Goal: Task Accomplishment & Management: Use online tool/utility

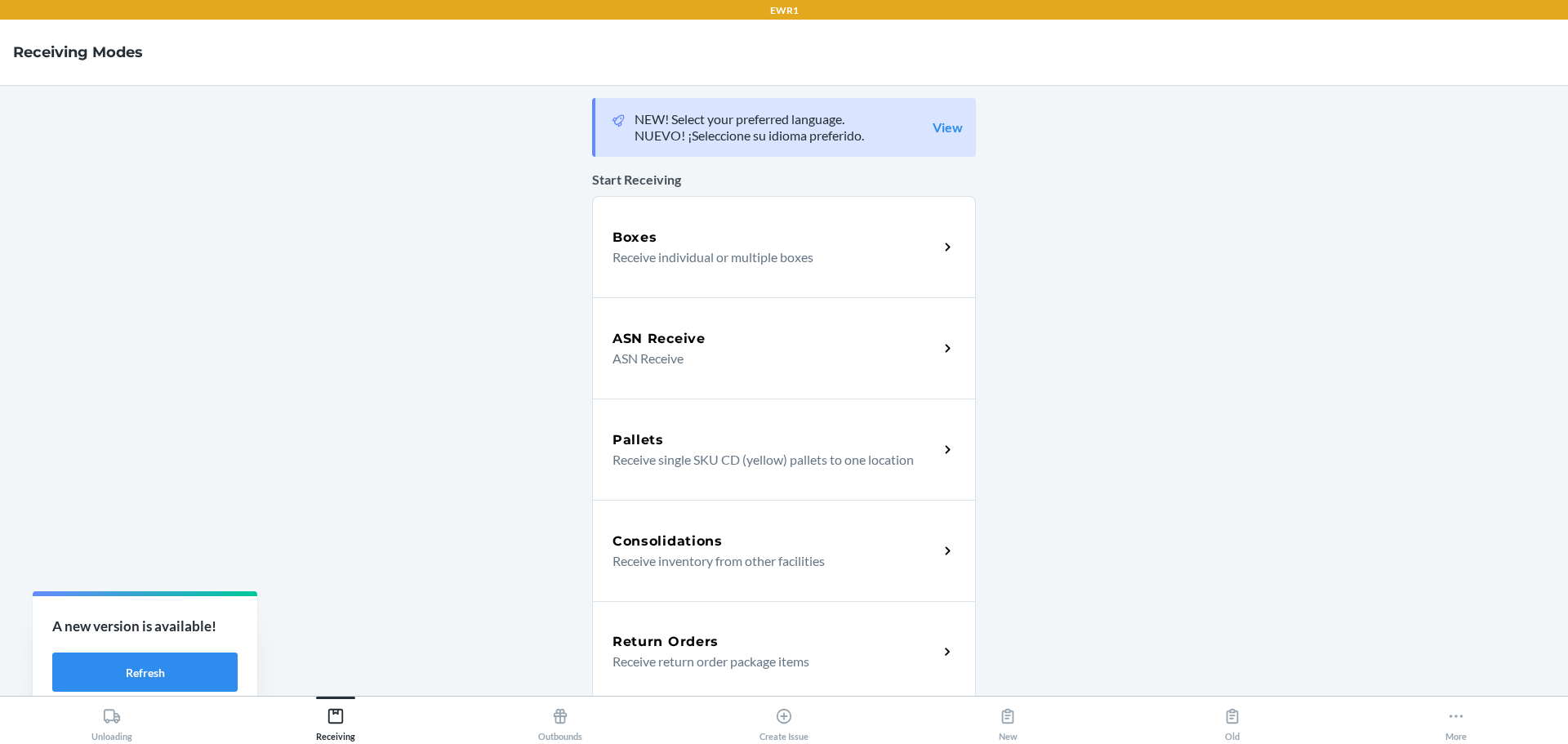
click at [647, 644] on h5 "Return Orders" at bounding box center [666, 641] width 106 height 19
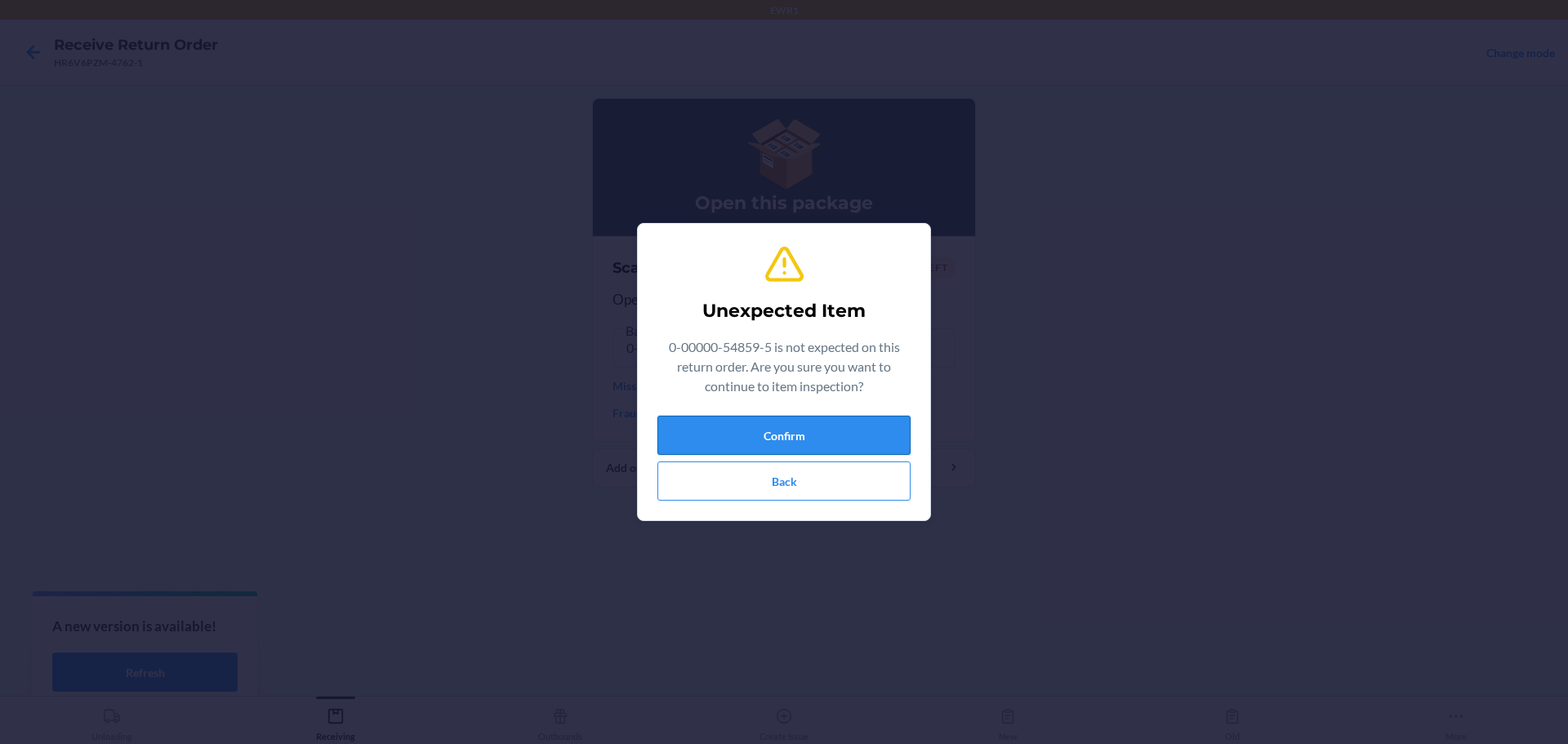
click at [810, 436] on button "Confirm" at bounding box center [784, 435] width 253 height 40
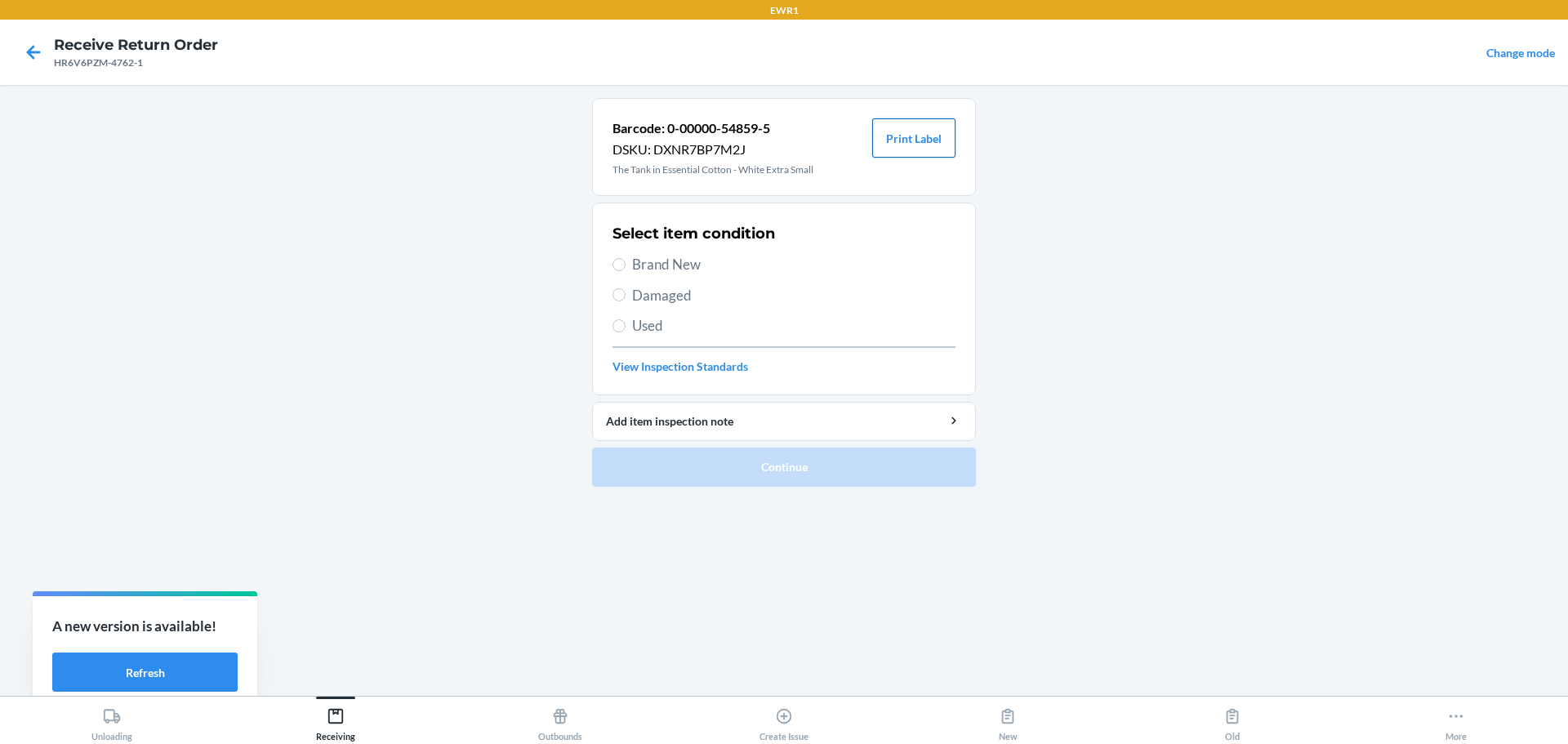
click at [909, 133] on button "Print Label" at bounding box center [913, 138] width 83 height 40
click at [334, 718] on icon at bounding box center [335, 715] width 18 height 18
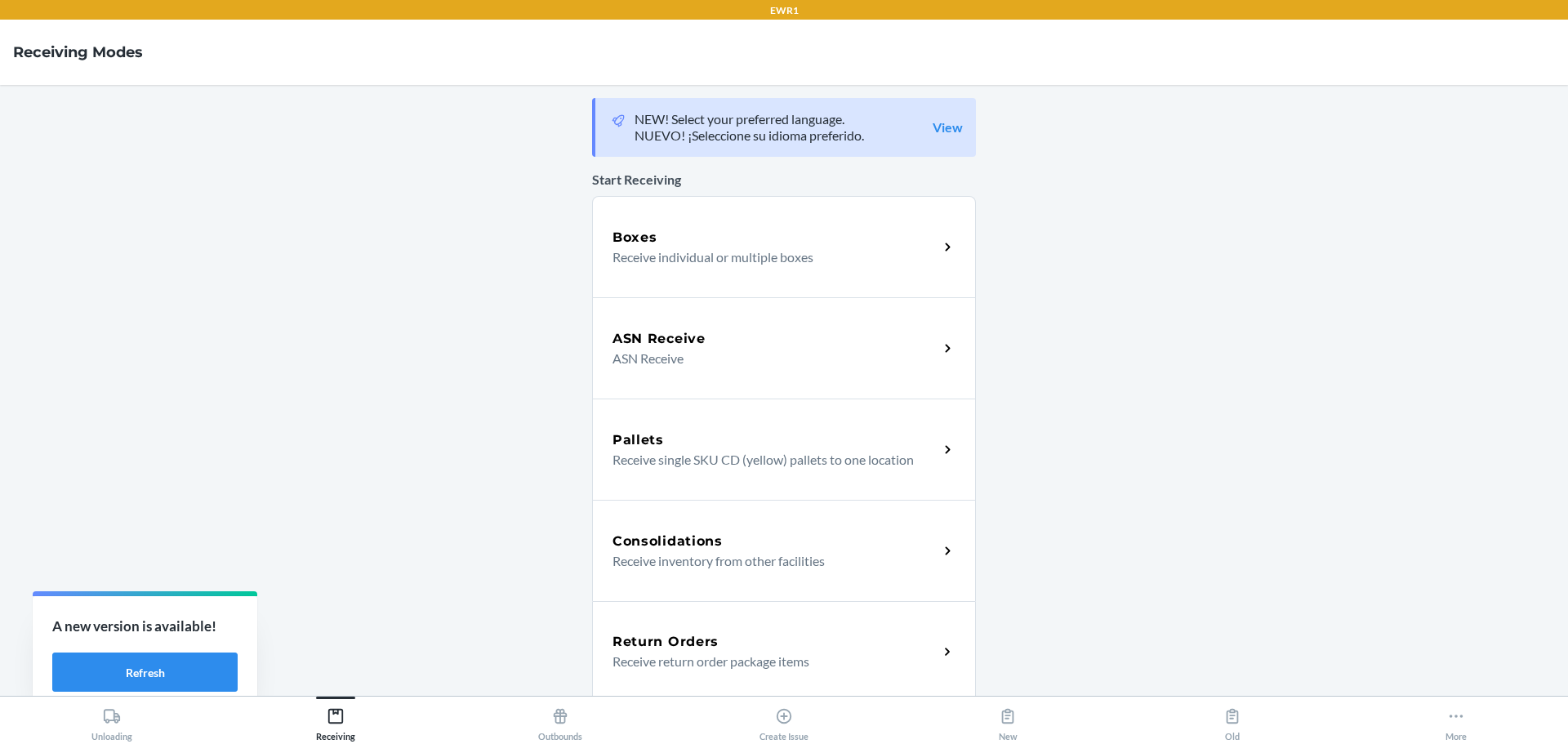
click at [666, 659] on p "Receive return order package items" at bounding box center [768, 661] width 313 height 19
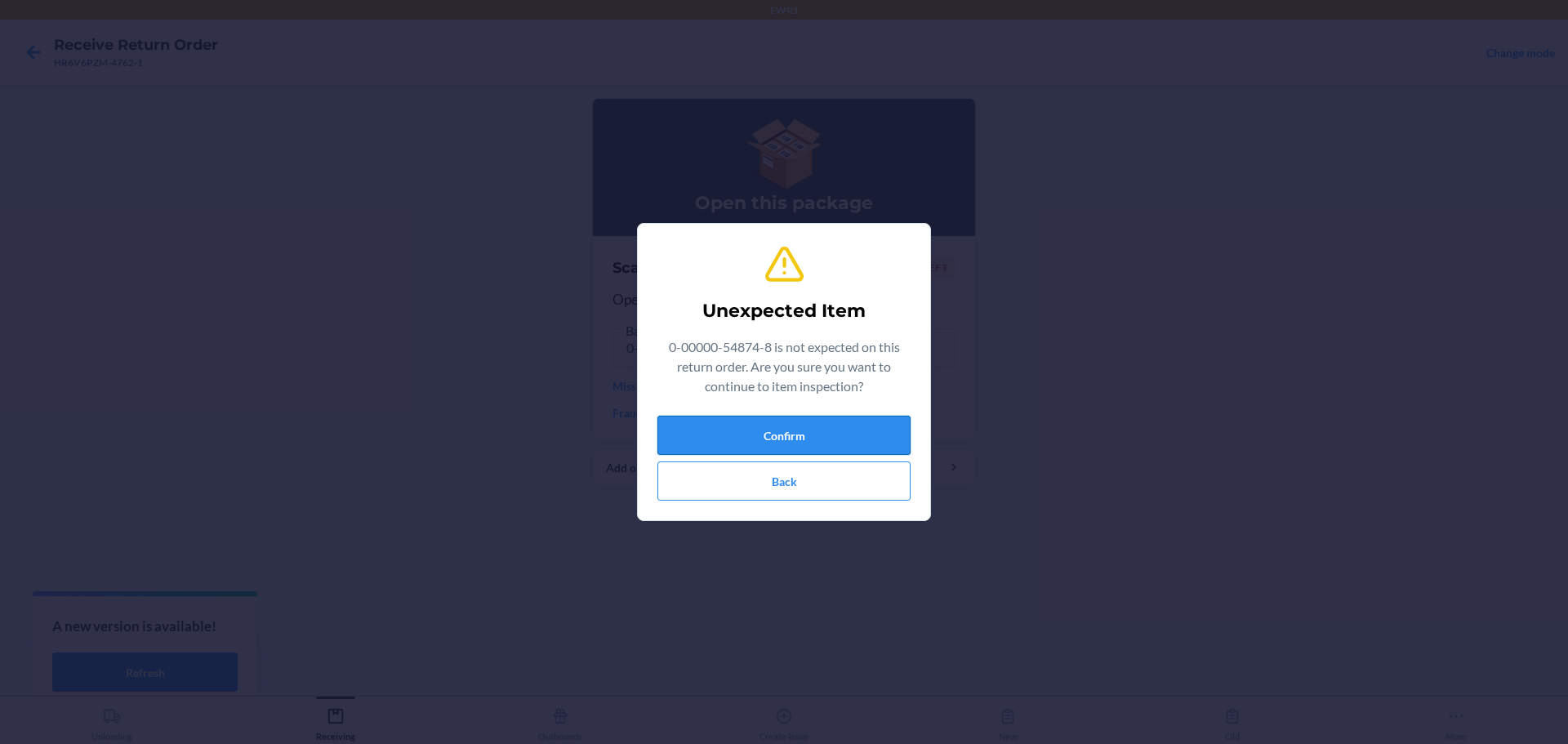
click at [800, 436] on button "Confirm" at bounding box center [784, 435] width 253 height 40
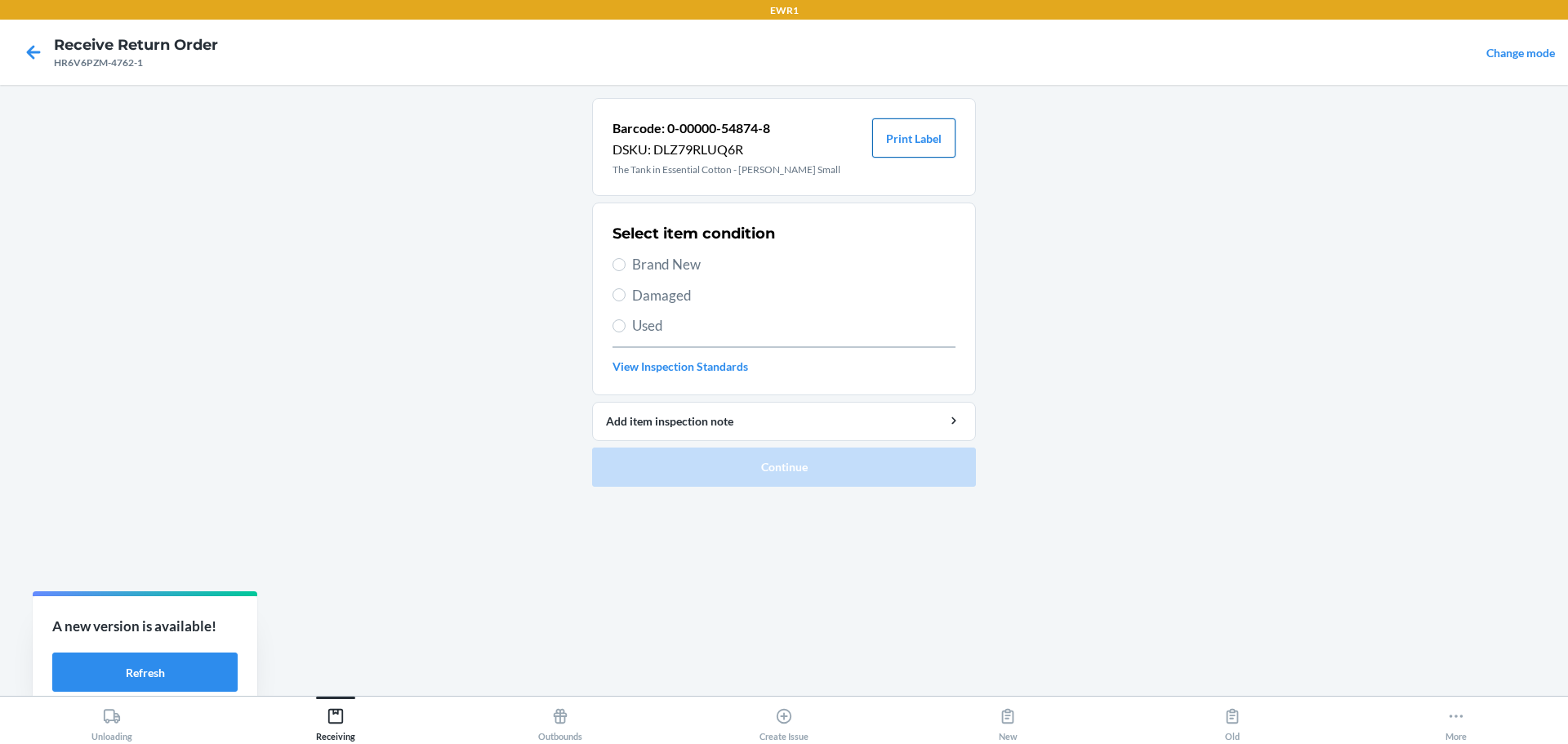
click at [913, 145] on button "Print Label" at bounding box center [913, 138] width 83 height 40
click at [347, 719] on div "Receiving" at bounding box center [335, 721] width 40 height 40
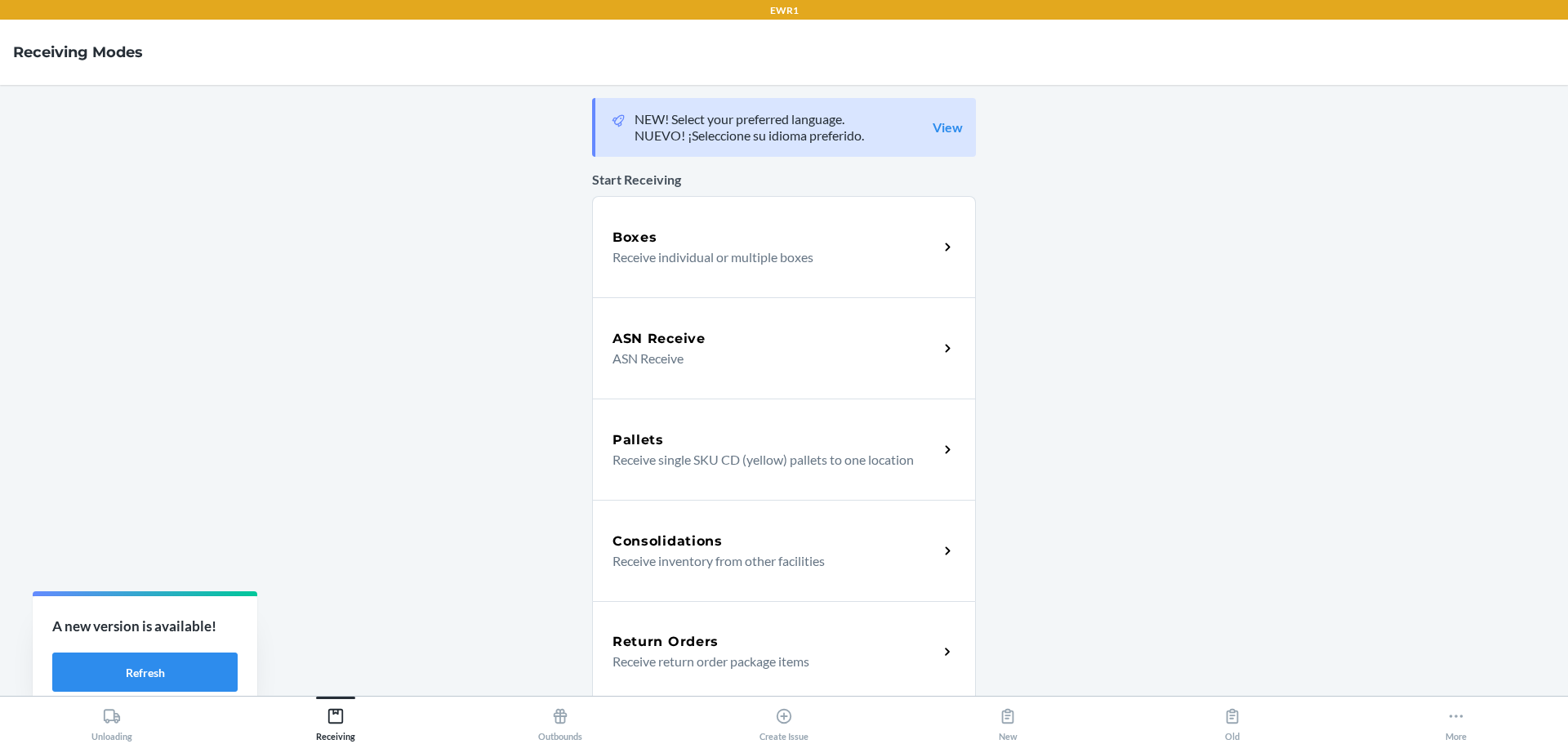
click at [677, 655] on p "Receive return order package items" at bounding box center [768, 661] width 313 height 19
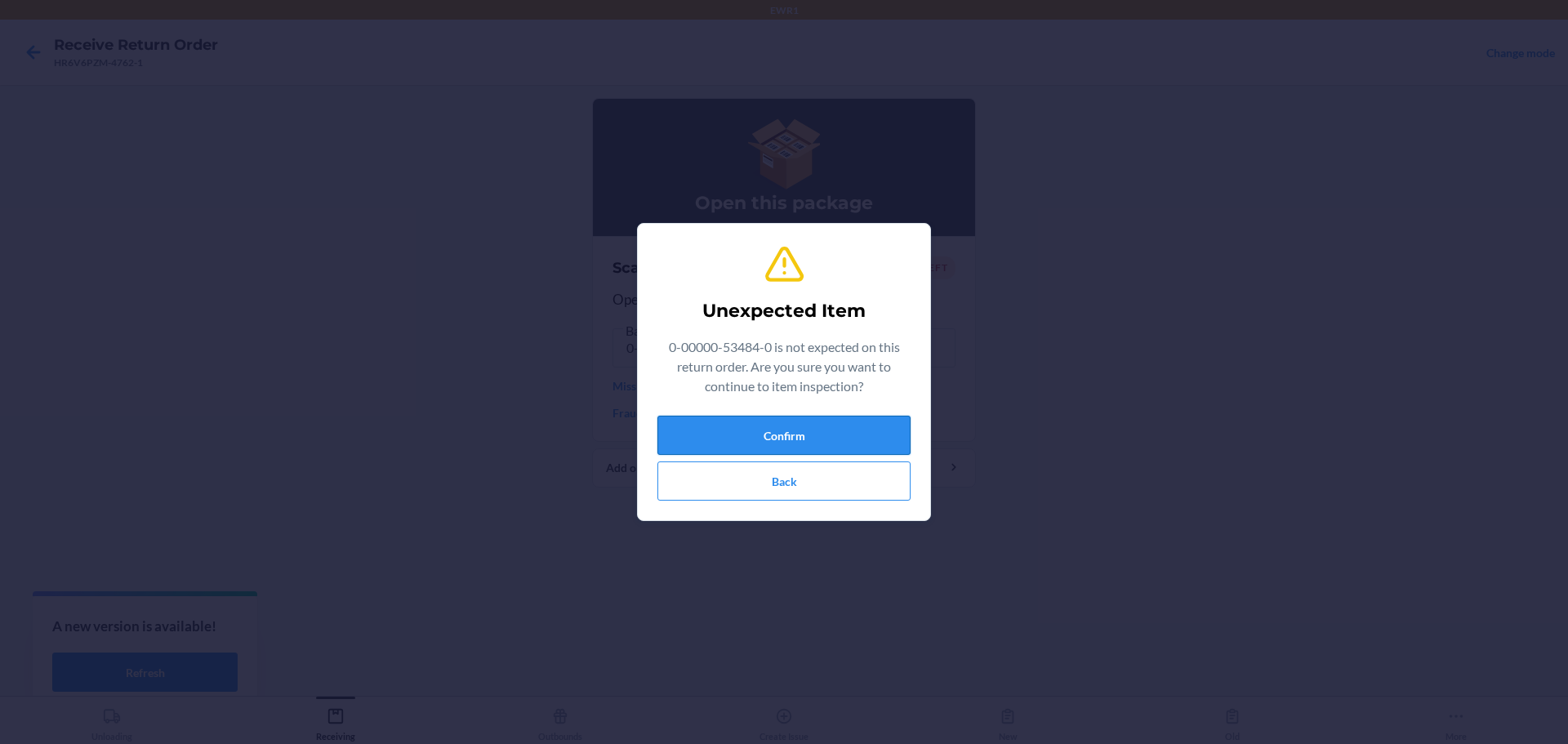
click at [813, 429] on button "Confirm" at bounding box center [784, 435] width 253 height 40
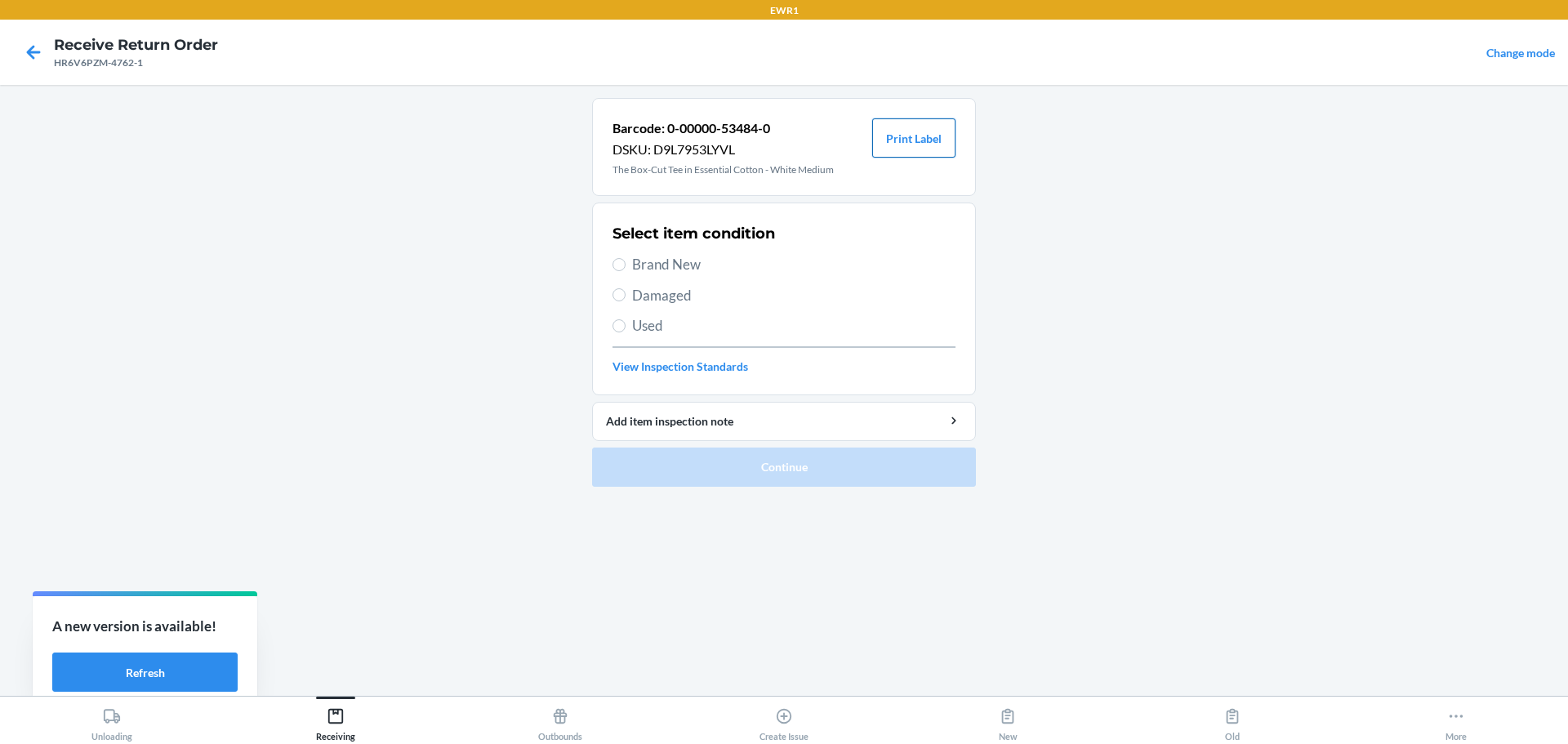
click at [909, 142] on button "Print Label" at bounding box center [913, 138] width 83 height 40
click at [345, 716] on div "Receiving" at bounding box center [335, 721] width 40 height 40
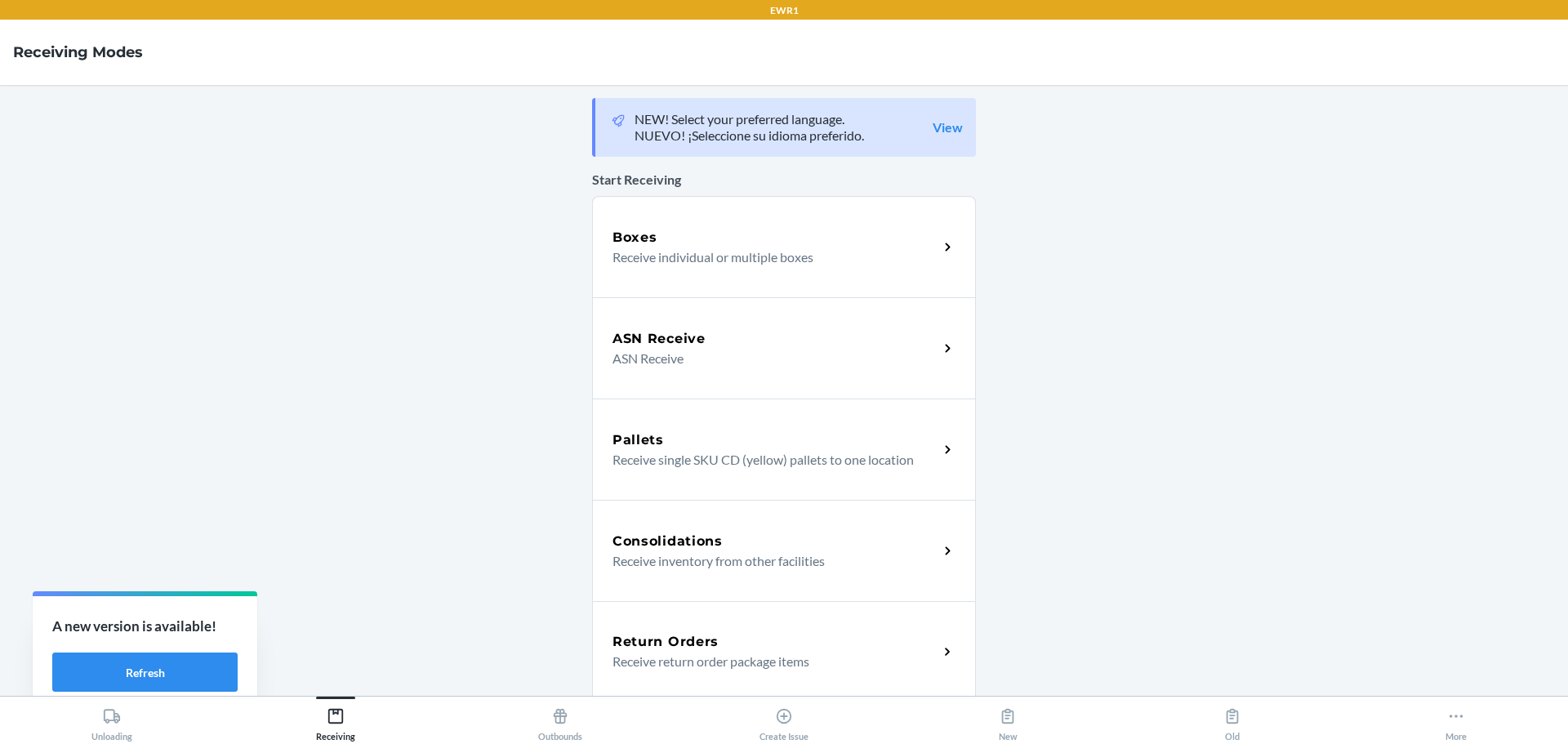
click at [666, 642] on h5 "Return Orders" at bounding box center [666, 641] width 106 height 19
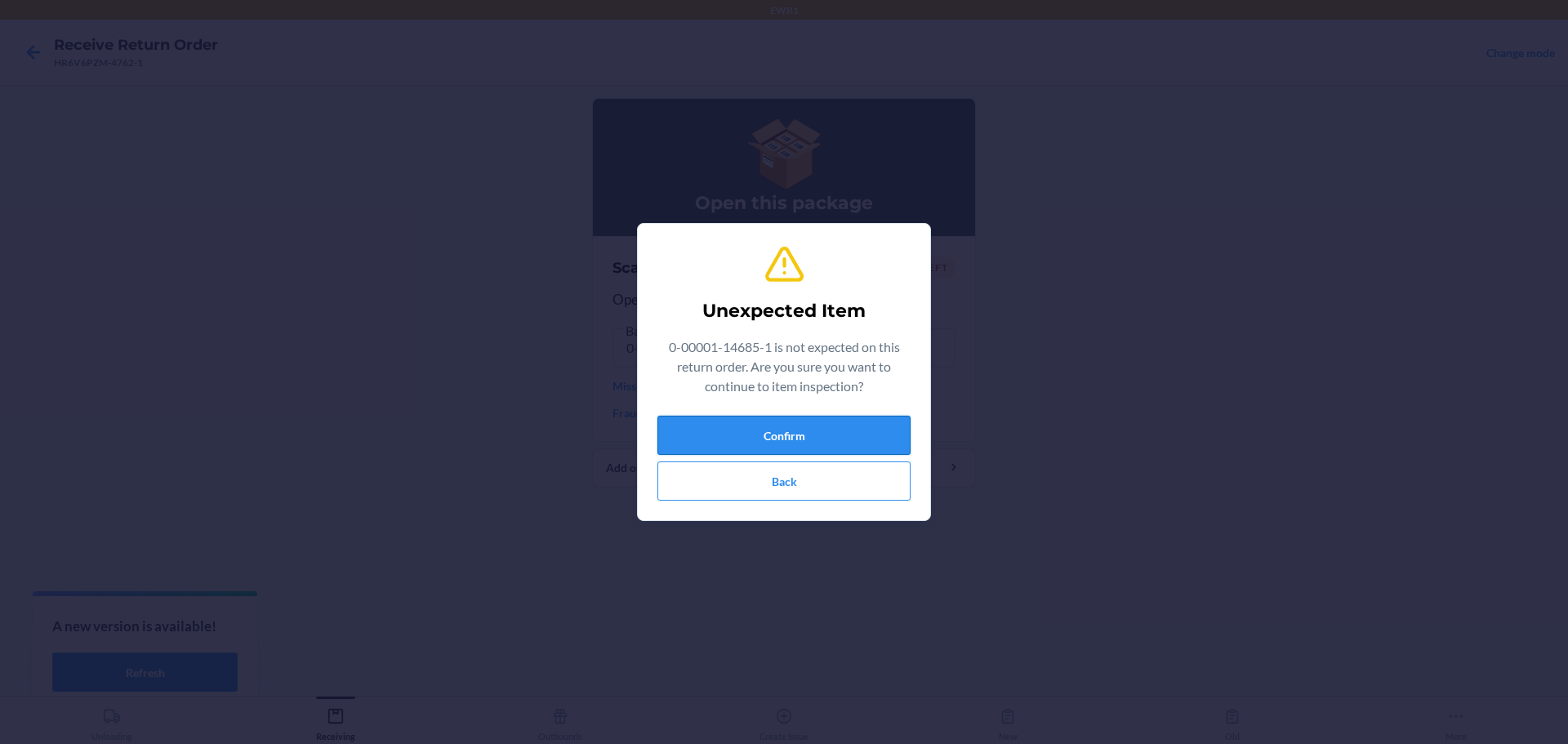
click at [805, 437] on button "Confirm" at bounding box center [784, 435] width 253 height 40
